Goal: Register for event/course

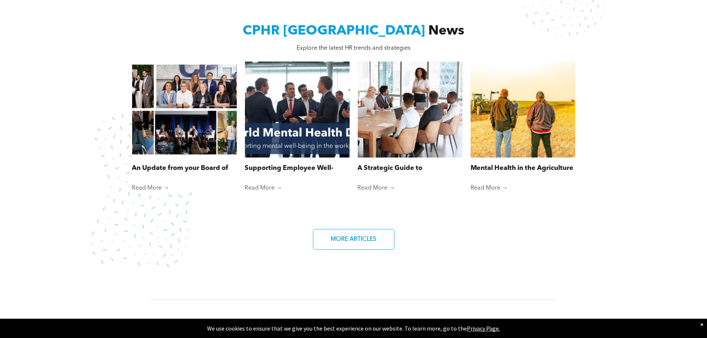
scroll to position [520, 0]
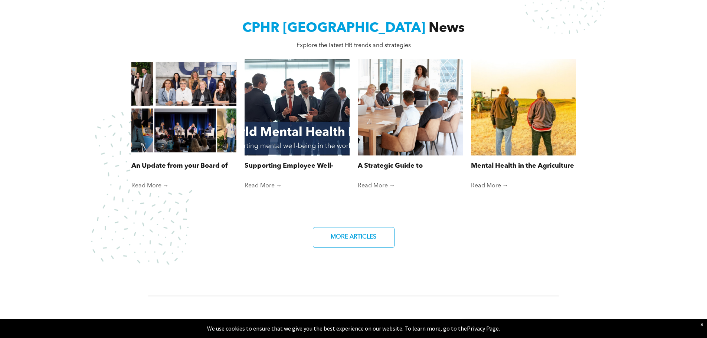
click at [320, 164] on link "Supporting Employee Well-Being: How HR Plays a Role in World Mental Health Day" at bounding box center [297, 166] width 105 height 10
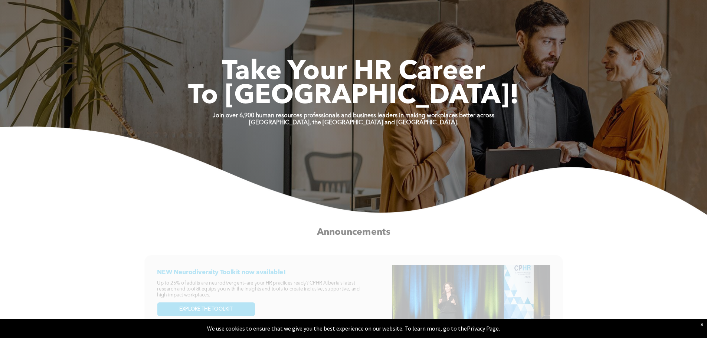
scroll to position [0, 0]
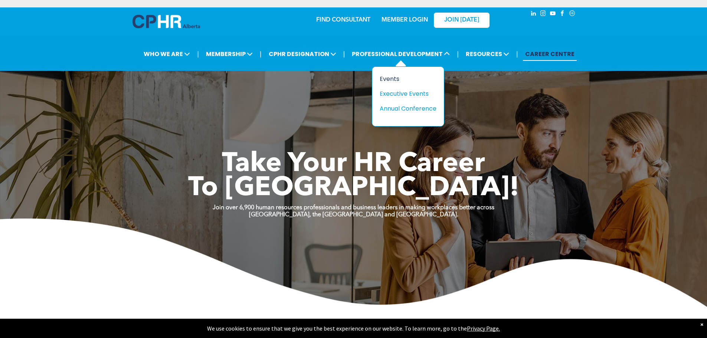
click at [388, 77] on div "Events" at bounding box center [405, 78] width 51 height 9
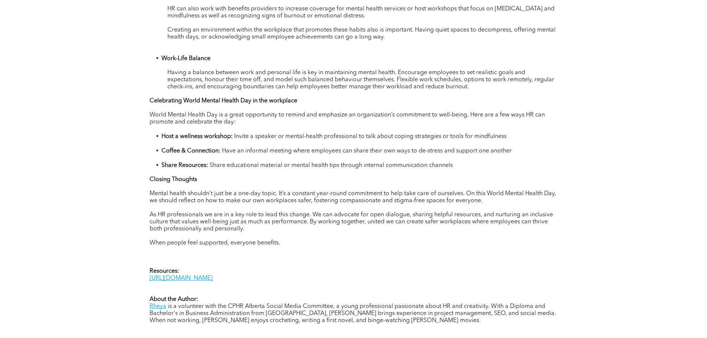
scroll to position [631, 0]
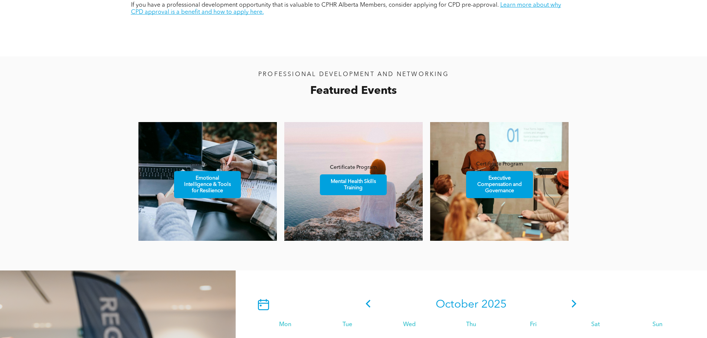
scroll to position [408, 0]
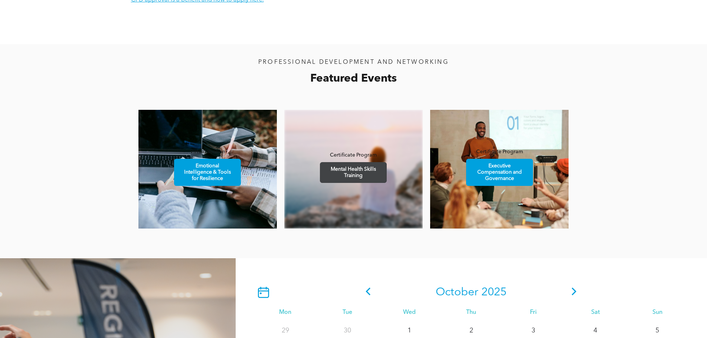
click at [348, 178] on span "Mental Health Skills Training" at bounding box center [353, 173] width 65 height 20
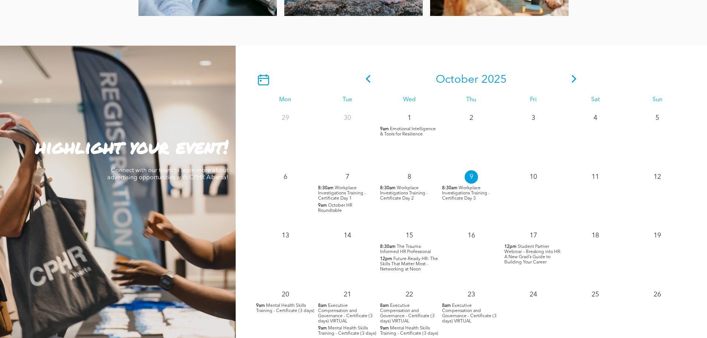
scroll to position [631, 0]
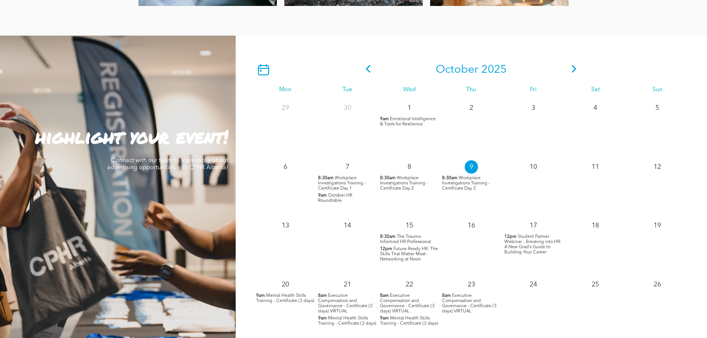
click at [414, 237] on span "The Trauma-Informed HR Professional" at bounding box center [405, 240] width 51 height 10
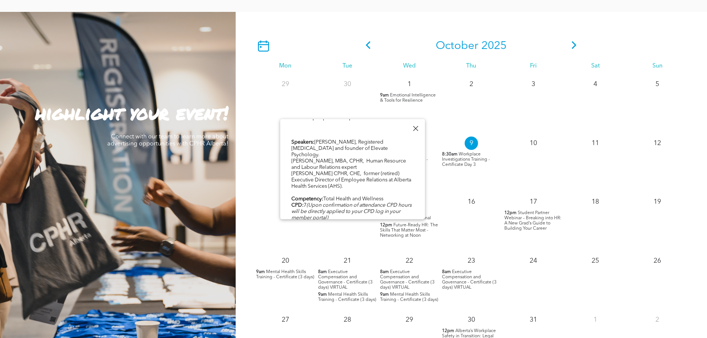
scroll to position [668, 0]
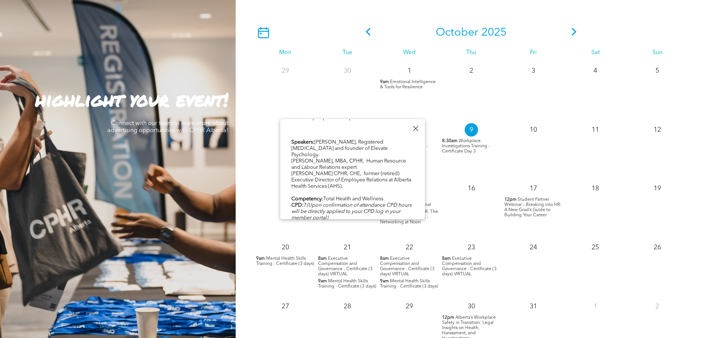
click at [418, 130] on div at bounding box center [416, 129] width 10 height 10
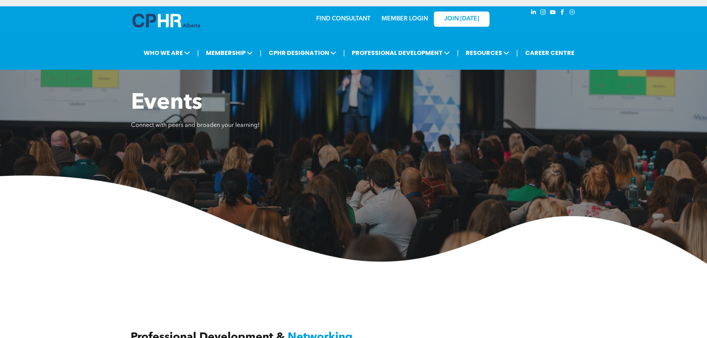
scroll to position [0, 0]
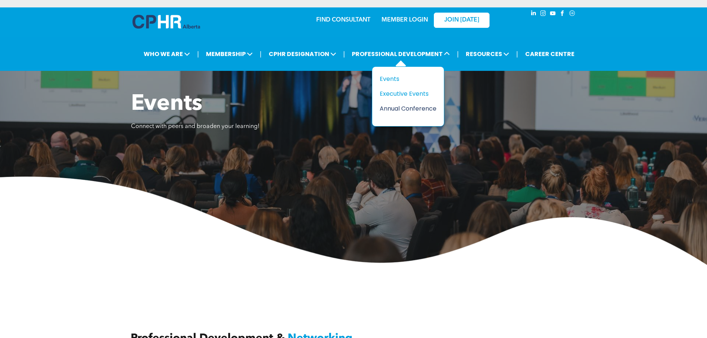
click at [400, 107] on div "Annual Conference" at bounding box center [405, 108] width 51 height 9
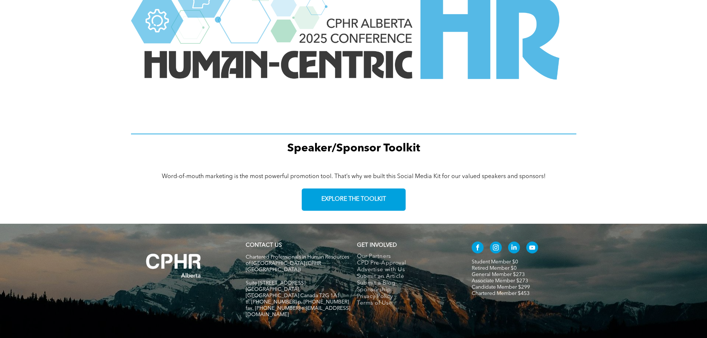
scroll to position [998, 0]
